Goal: Navigation & Orientation: Find specific page/section

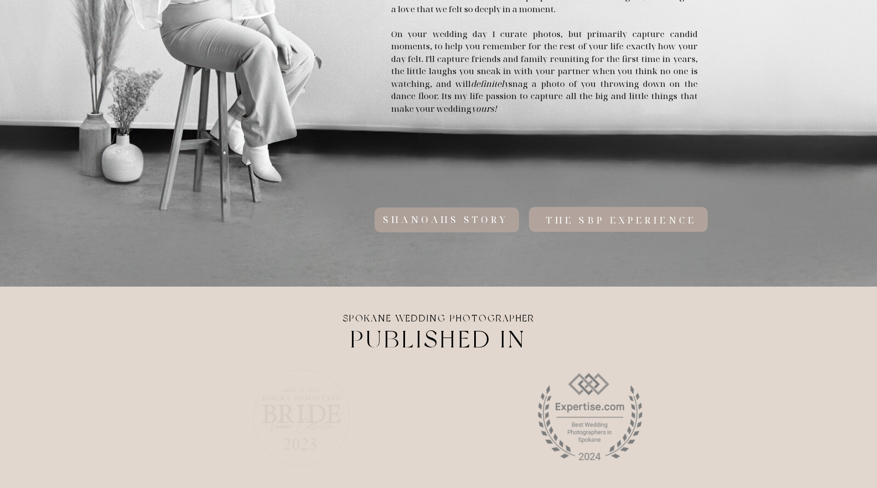
scroll to position [729, 0]
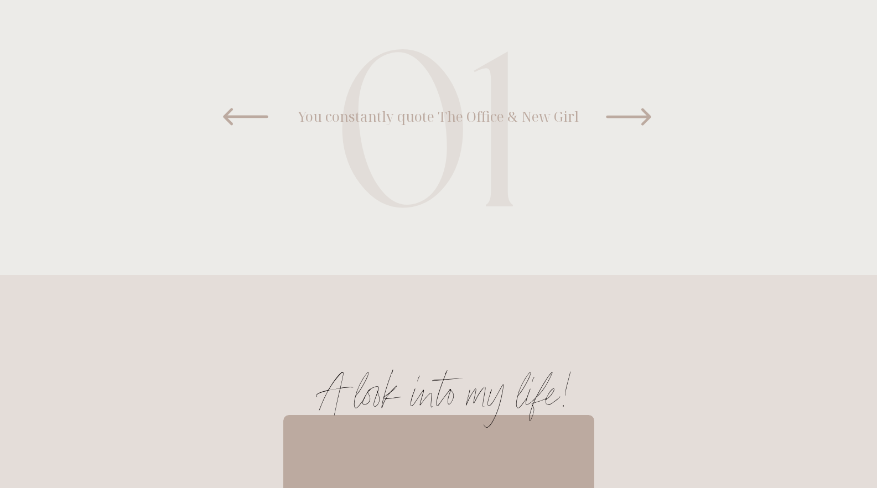
scroll to position [848, 0]
click at [648, 117] on icon at bounding box center [628, 118] width 45 height 17
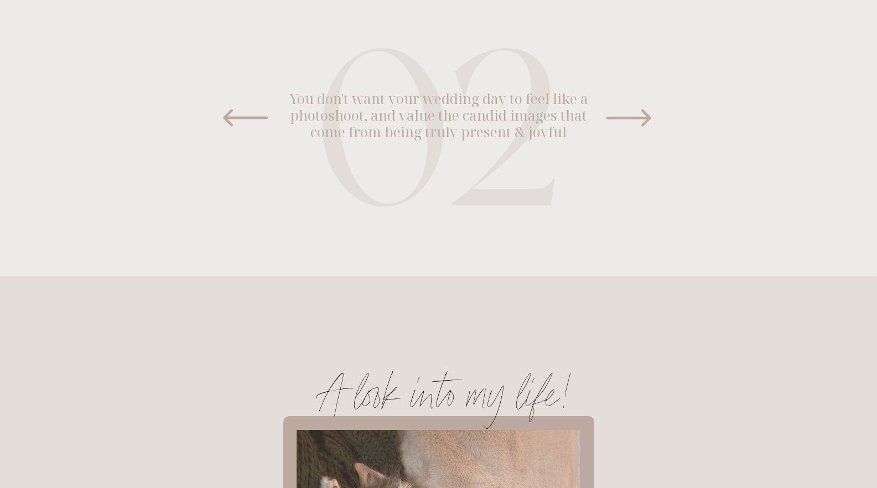
click at [648, 117] on icon at bounding box center [628, 118] width 45 height 17
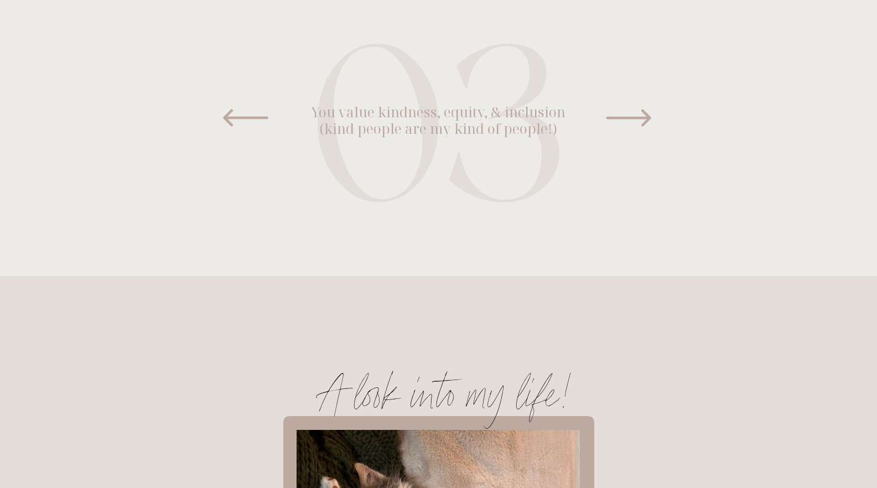
click at [648, 117] on icon at bounding box center [628, 118] width 45 height 17
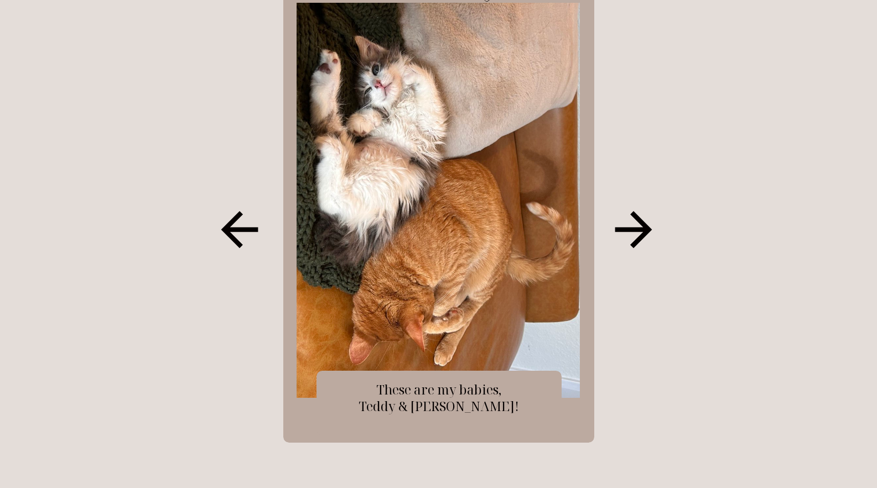
scroll to position [1272, 0]
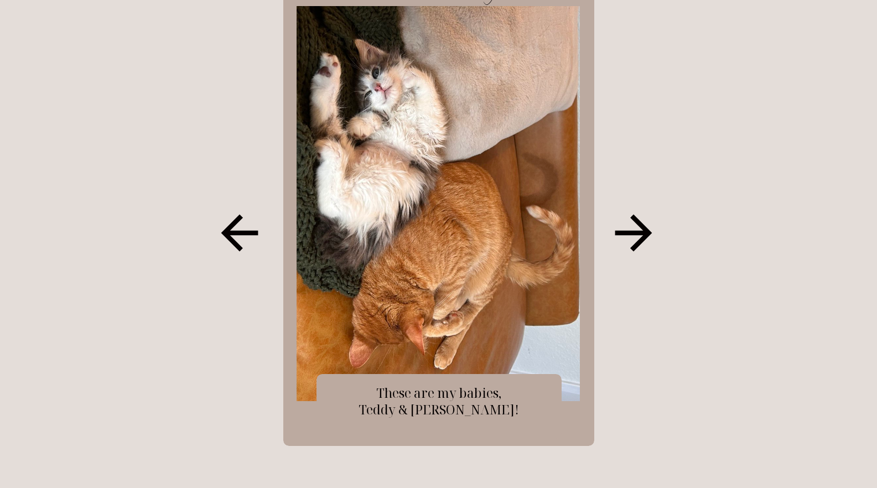
click at [646, 233] on icon at bounding box center [633, 233] width 37 height 37
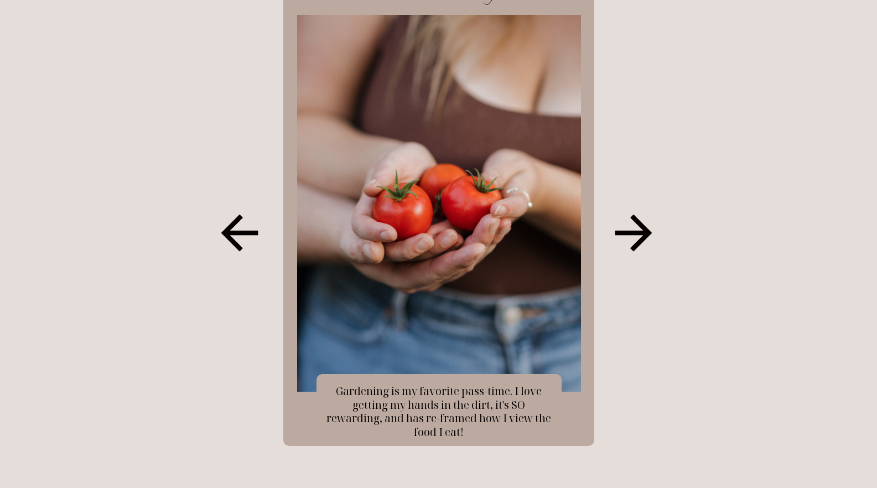
click at [646, 233] on icon at bounding box center [633, 233] width 37 height 37
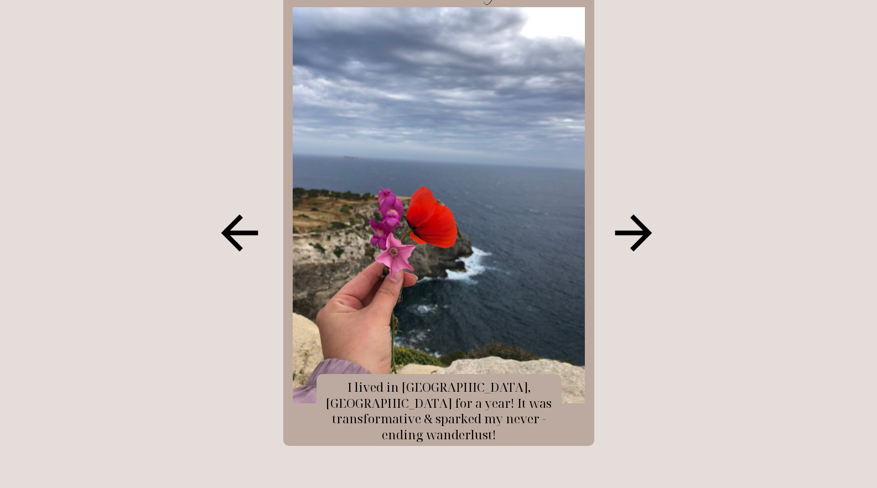
click at [646, 233] on icon at bounding box center [633, 233] width 37 height 37
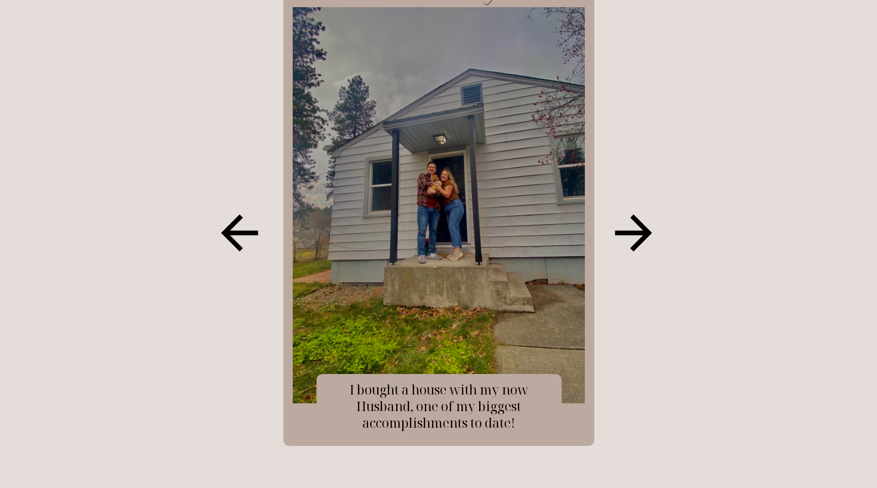
click at [646, 233] on icon at bounding box center [633, 233] width 37 height 37
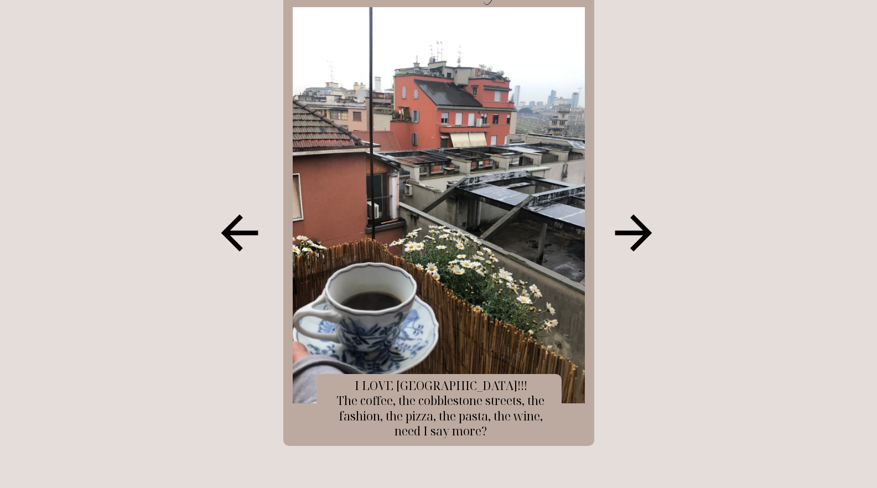
click at [646, 233] on icon at bounding box center [633, 233] width 37 height 37
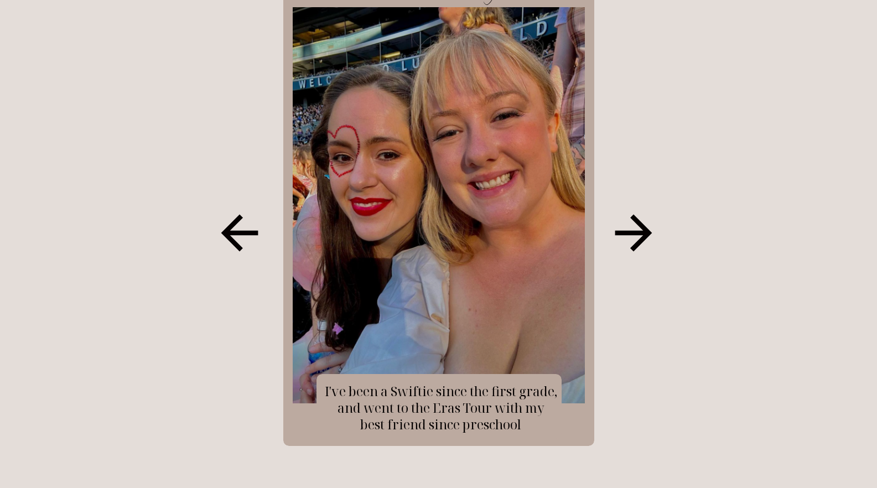
click at [646, 233] on icon at bounding box center [633, 233] width 37 height 37
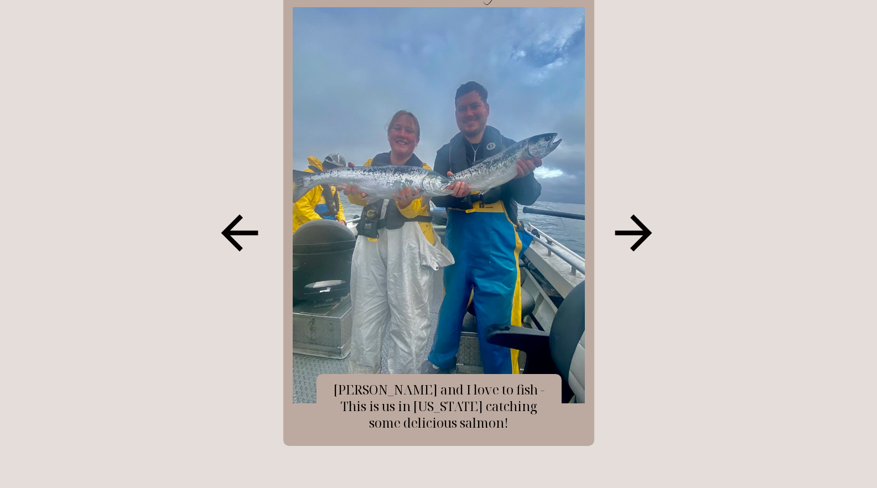
click at [646, 233] on icon at bounding box center [633, 233] width 37 height 37
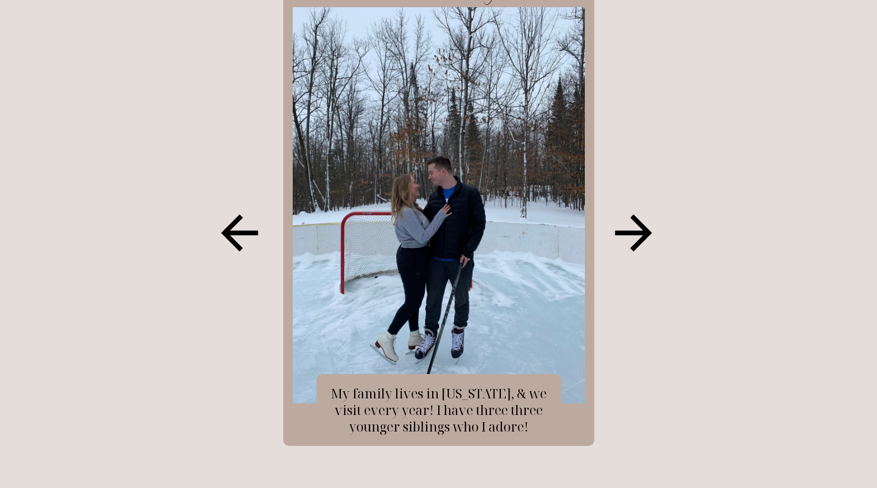
click at [646, 233] on icon at bounding box center [633, 233] width 37 height 37
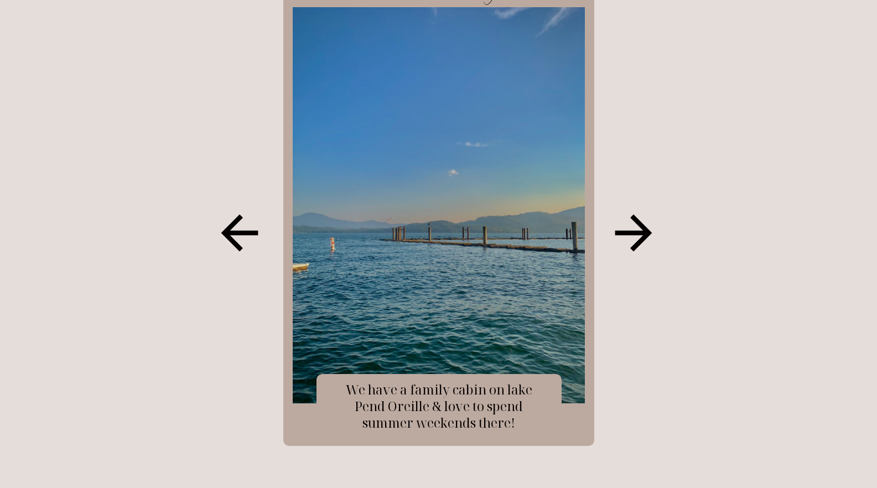
click at [646, 233] on icon at bounding box center [633, 233] width 37 height 37
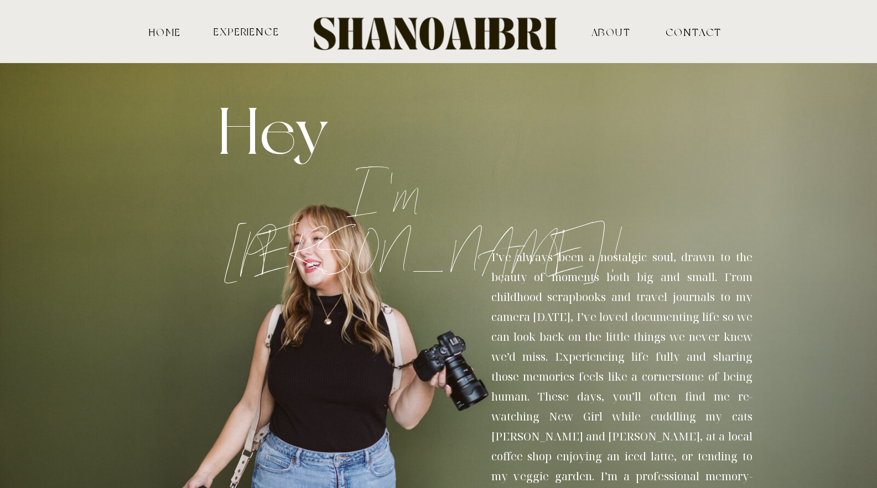
scroll to position [0, 0]
click at [266, 33] on nav "experience" at bounding box center [247, 31] width 69 height 11
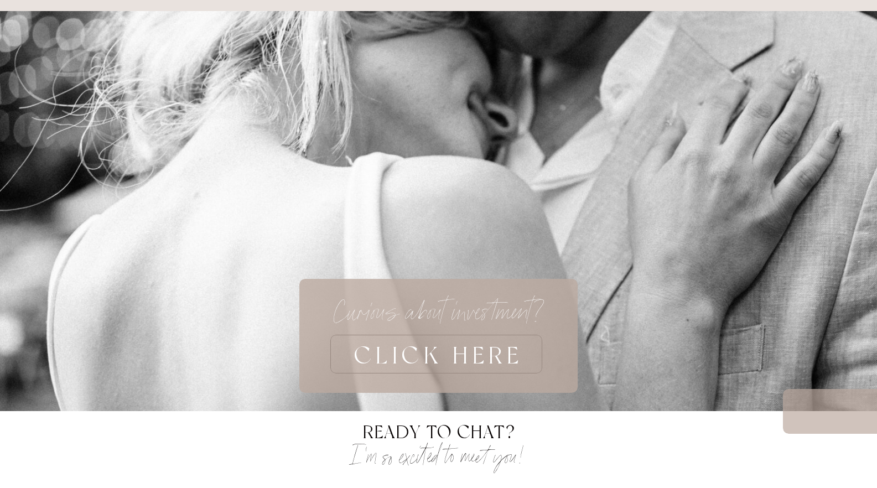
scroll to position [3114, 0]
click at [473, 349] on h3 "CLICK HERE" at bounding box center [439, 354] width 350 height 39
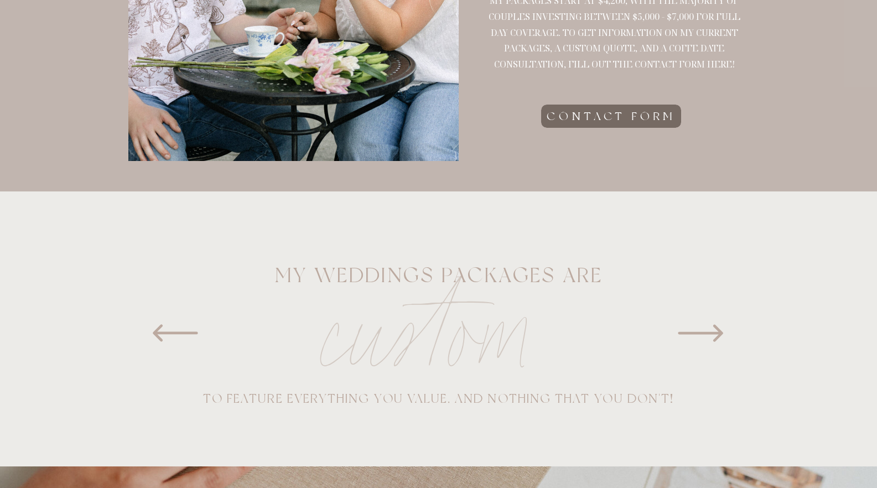
scroll to position [476, 0]
click at [720, 333] on icon at bounding box center [700, 333] width 45 height 17
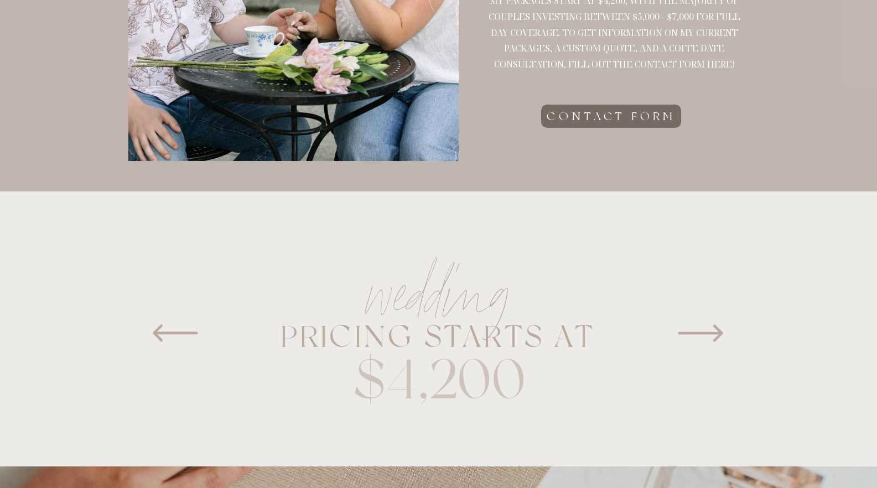
click at [720, 333] on icon at bounding box center [700, 333] width 45 height 17
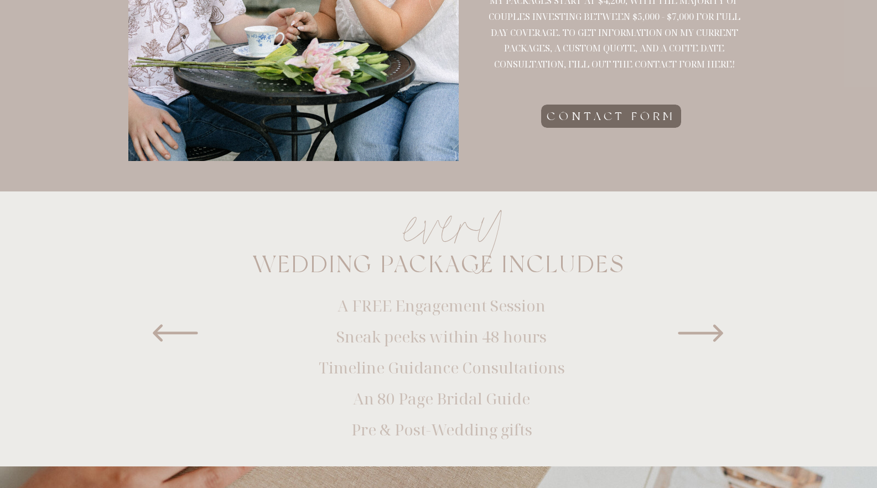
click at [720, 333] on icon at bounding box center [700, 333] width 45 height 17
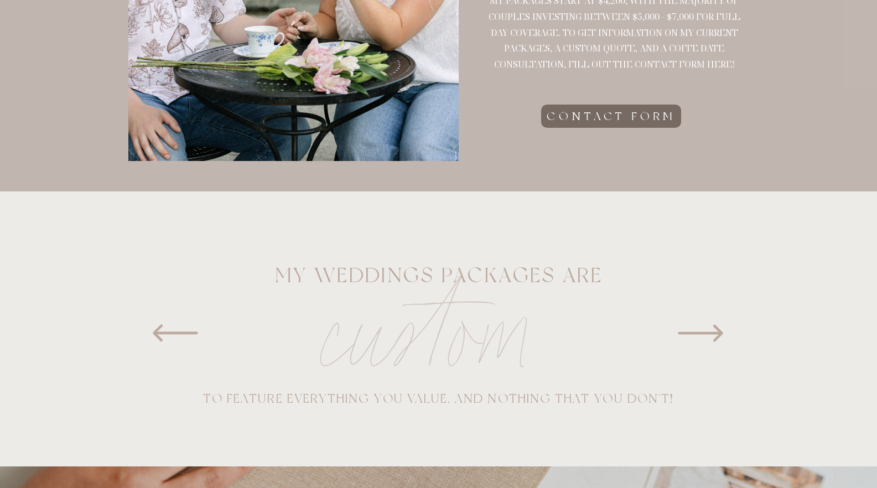
click at [720, 333] on icon at bounding box center [700, 333] width 45 height 17
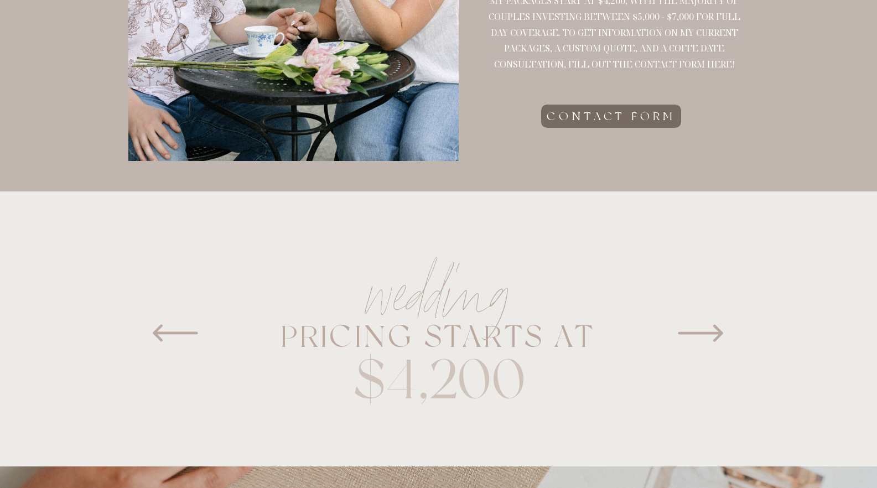
click at [720, 333] on icon at bounding box center [700, 333] width 45 height 17
click at [719, 333] on icon at bounding box center [700, 333] width 45 height 17
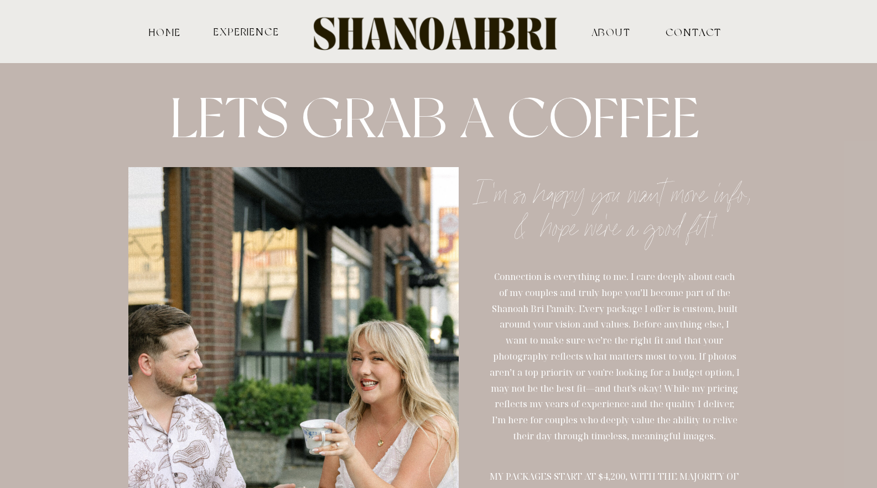
scroll to position [0, 0]
click at [695, 33] on nav "contact" at bounding box center [685, 32] width 38 height 10
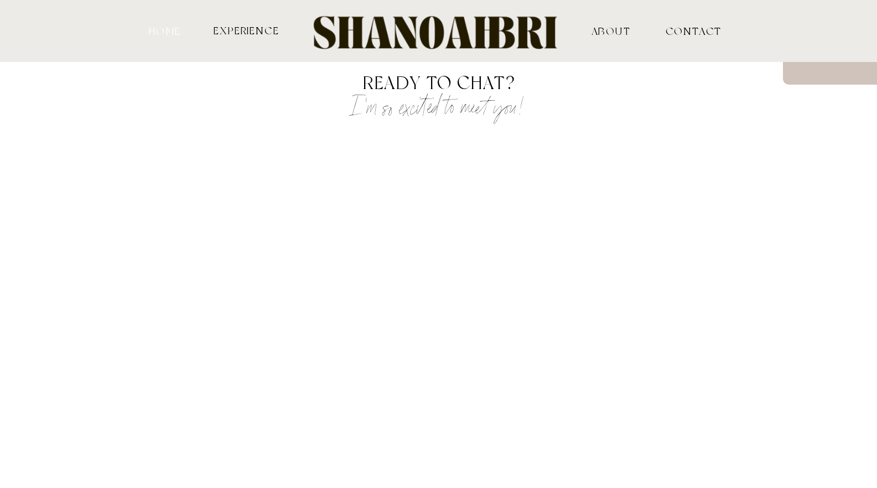
click at [166, 29] on nav "HOME" at bounding box center [165, 30] width 36 height 10
